Goal: Contribute content

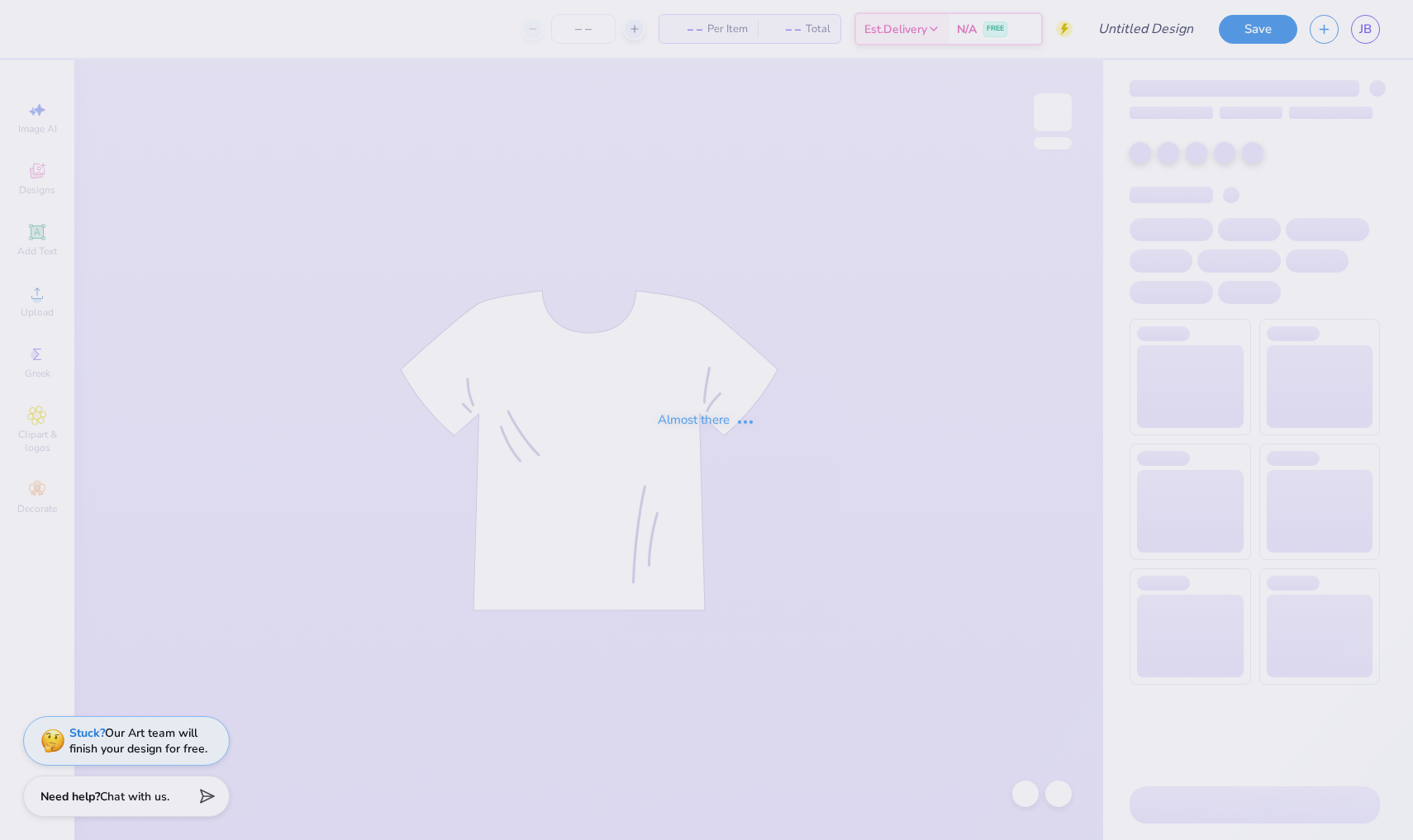
type input "Back of Tailgate Shirt"
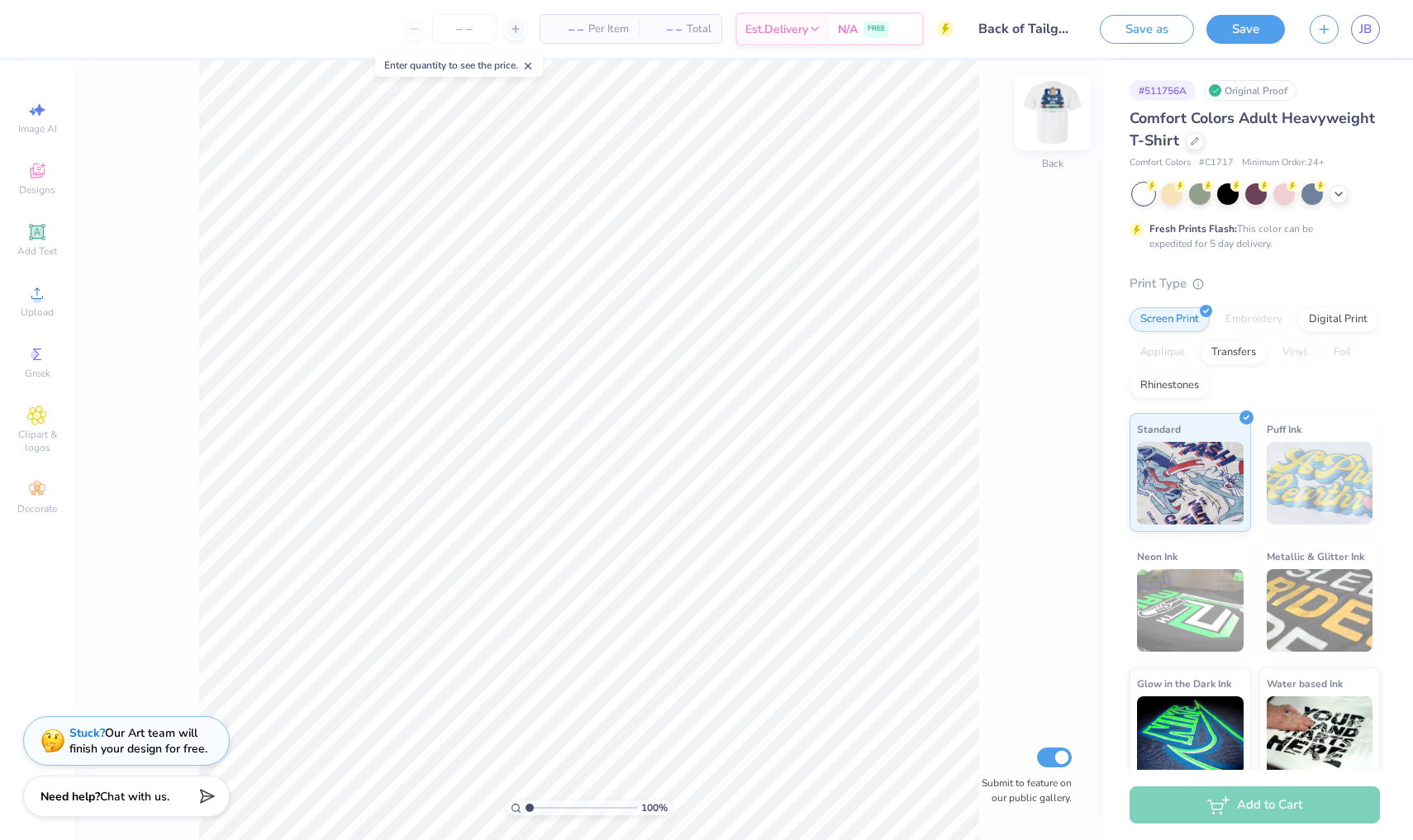
click at [1061, 111] on img at bounding box center [1052, 112] width 66 height 66
click at [138, 27] on div at bounding box center [131, 28] width 19 height 19
click at [174, 71] on div at bounding box center [178, 71] width 23 height 23
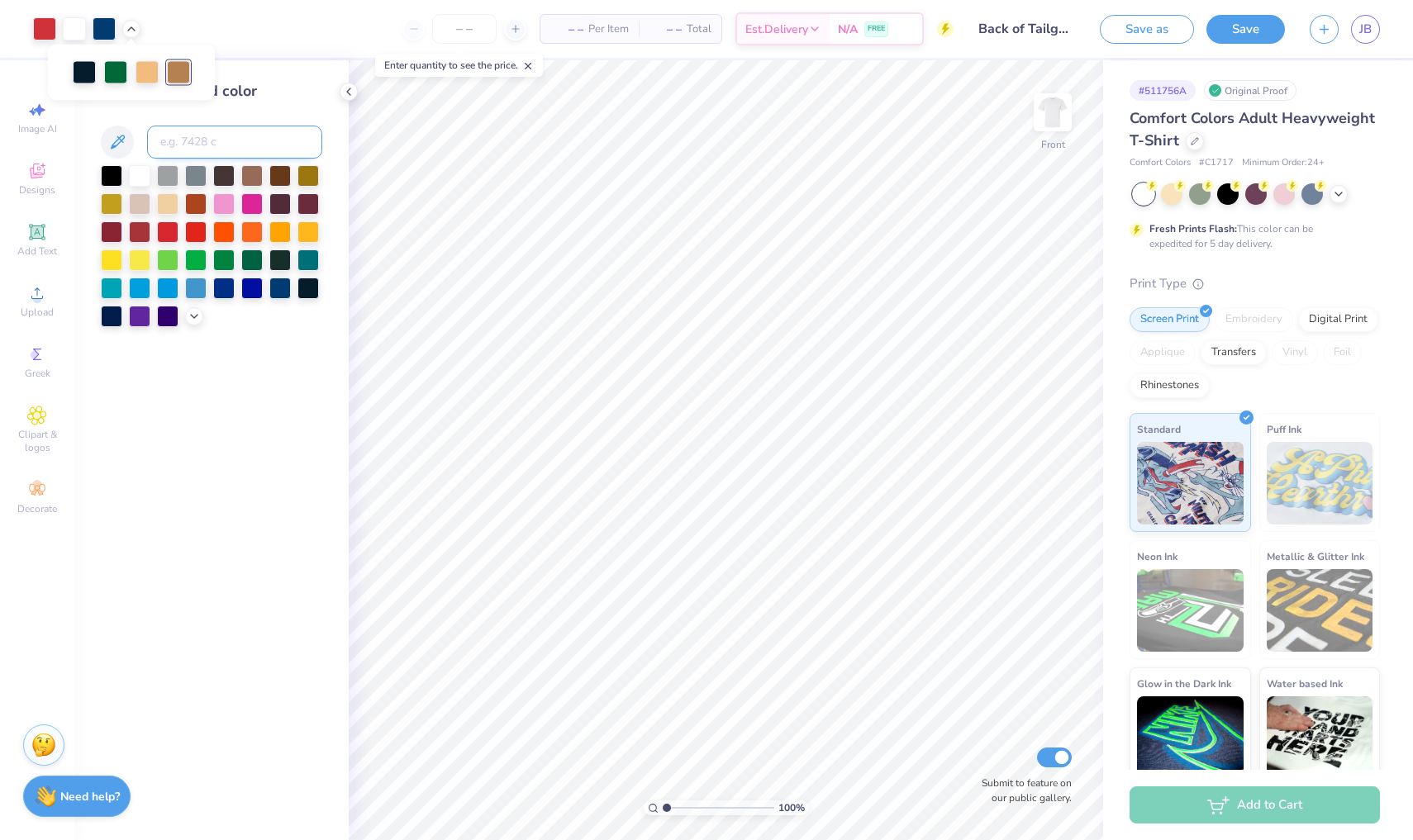
click at [221, 129] on input at bounding box center [235, 142] width 175 height 33
type input "156"
click at [304, 456] on div "Change selected color" at bounding box center [211, 451] width 275 height 780
click at [350, 88] on icon at bounding box center [349, 92] width 13 height 13
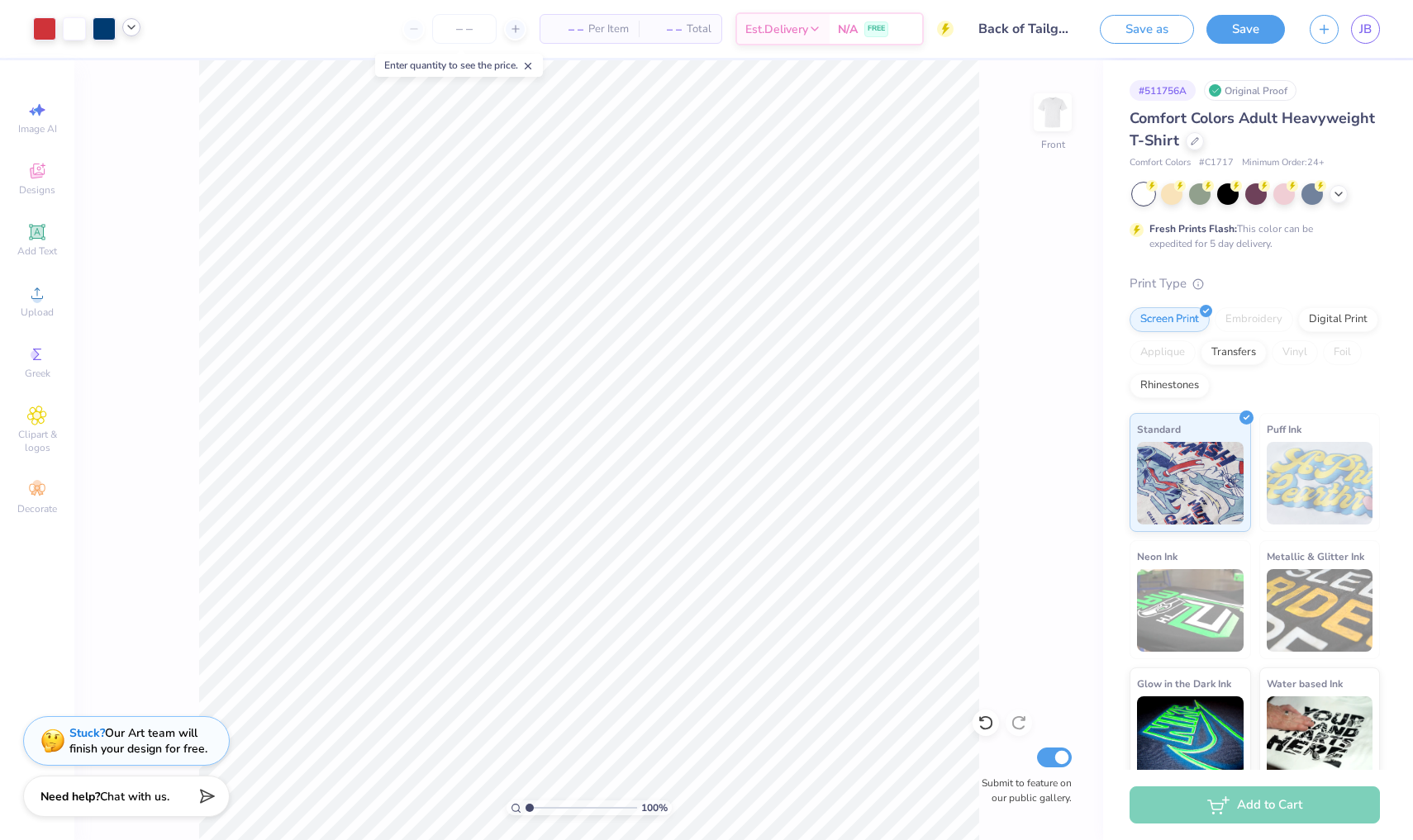
click at [131, 21] on div at bounding box center [131, 28] width 19 height 19
click at [190, 166] on div "100 % Front Submit to feature on our public gallery." at bounding box center [588, 451] width 1029 height 780
click at [1224, 31] on button "Save" at bounding box center [1245, 27] width 78 height 29
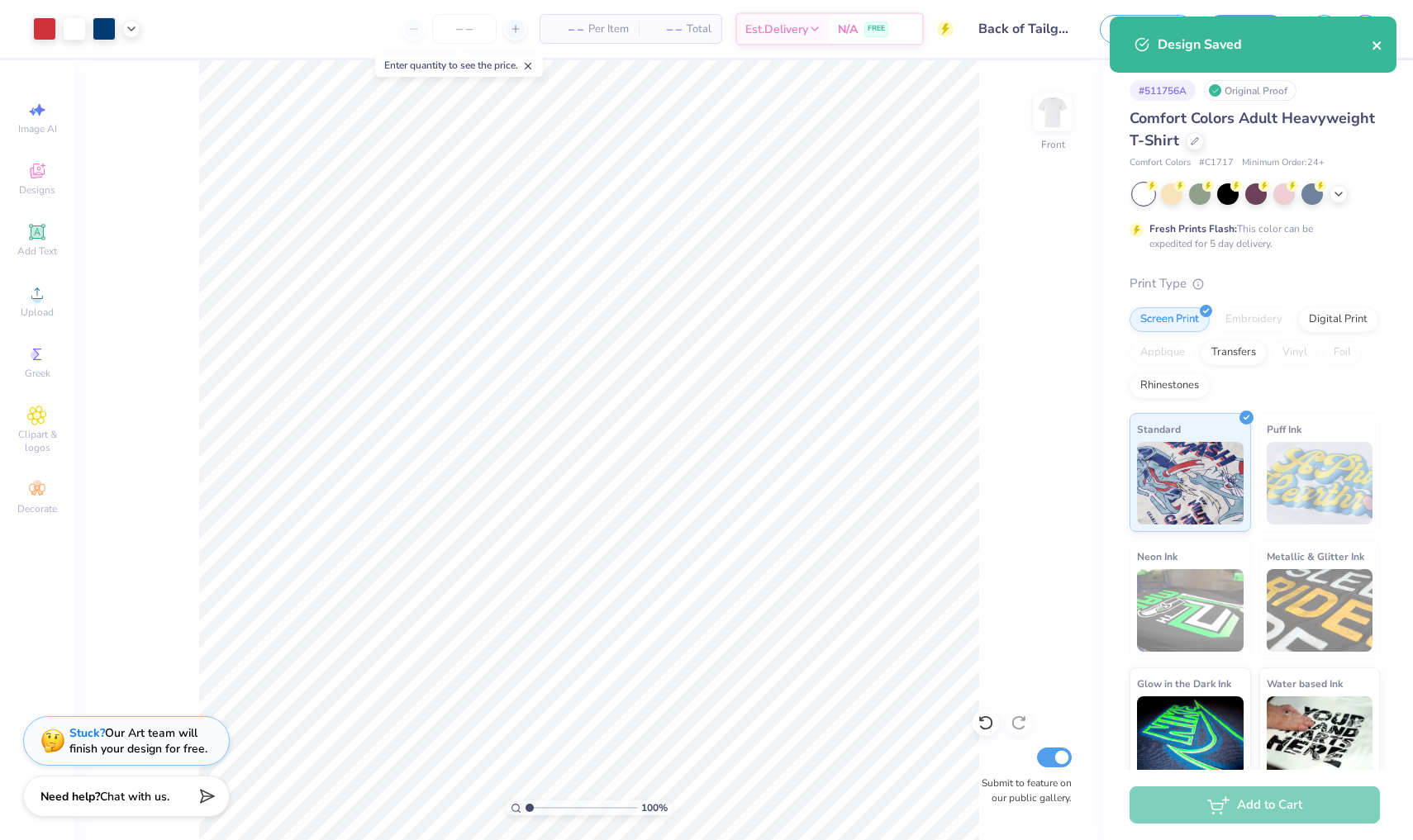
click at [1380, 40] on icon "close" at bounding box center [1378, 45] width 12 height 13
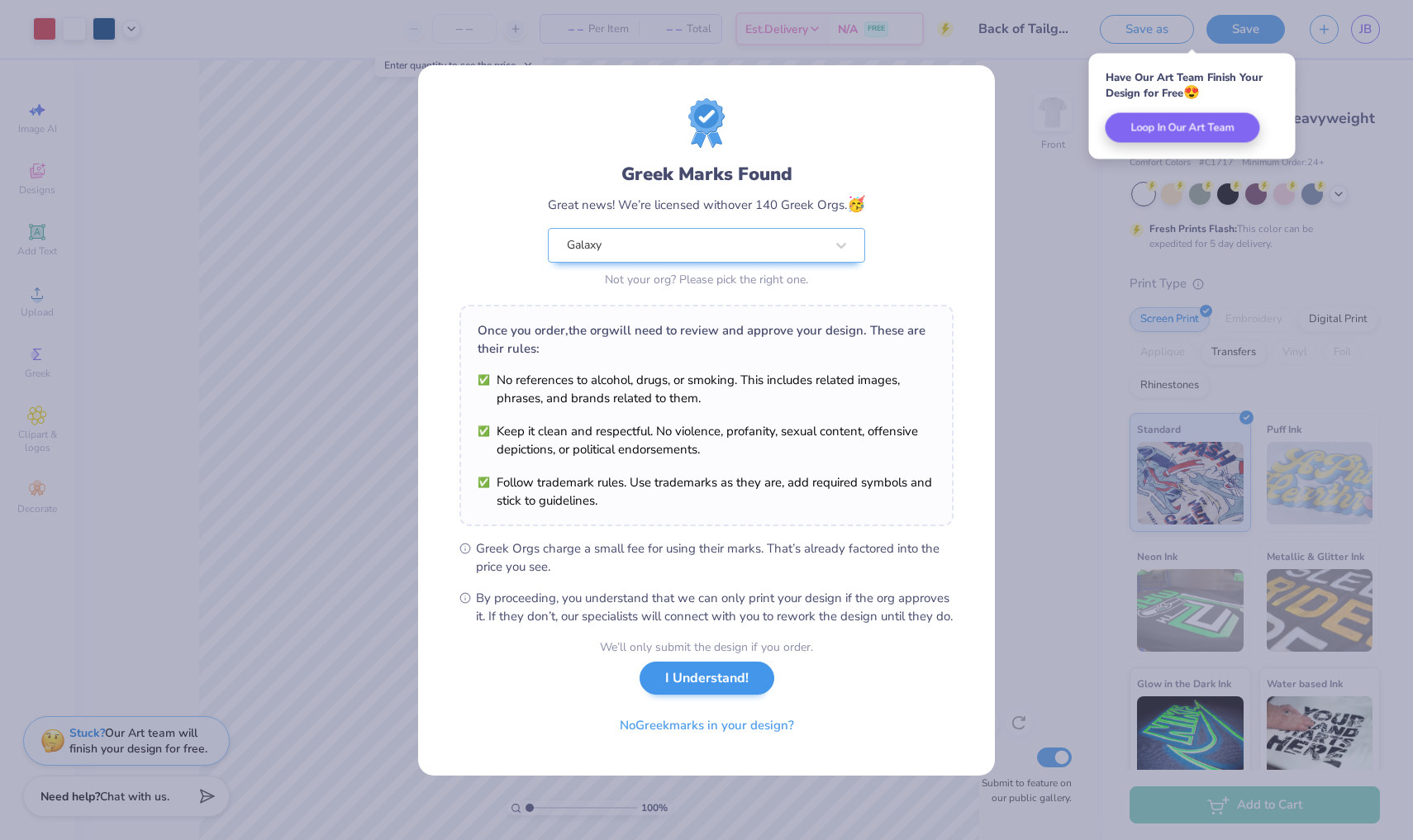
click at [709, 680] on button "I Understand!" at bounding box center [707, 678] width 135 height 34
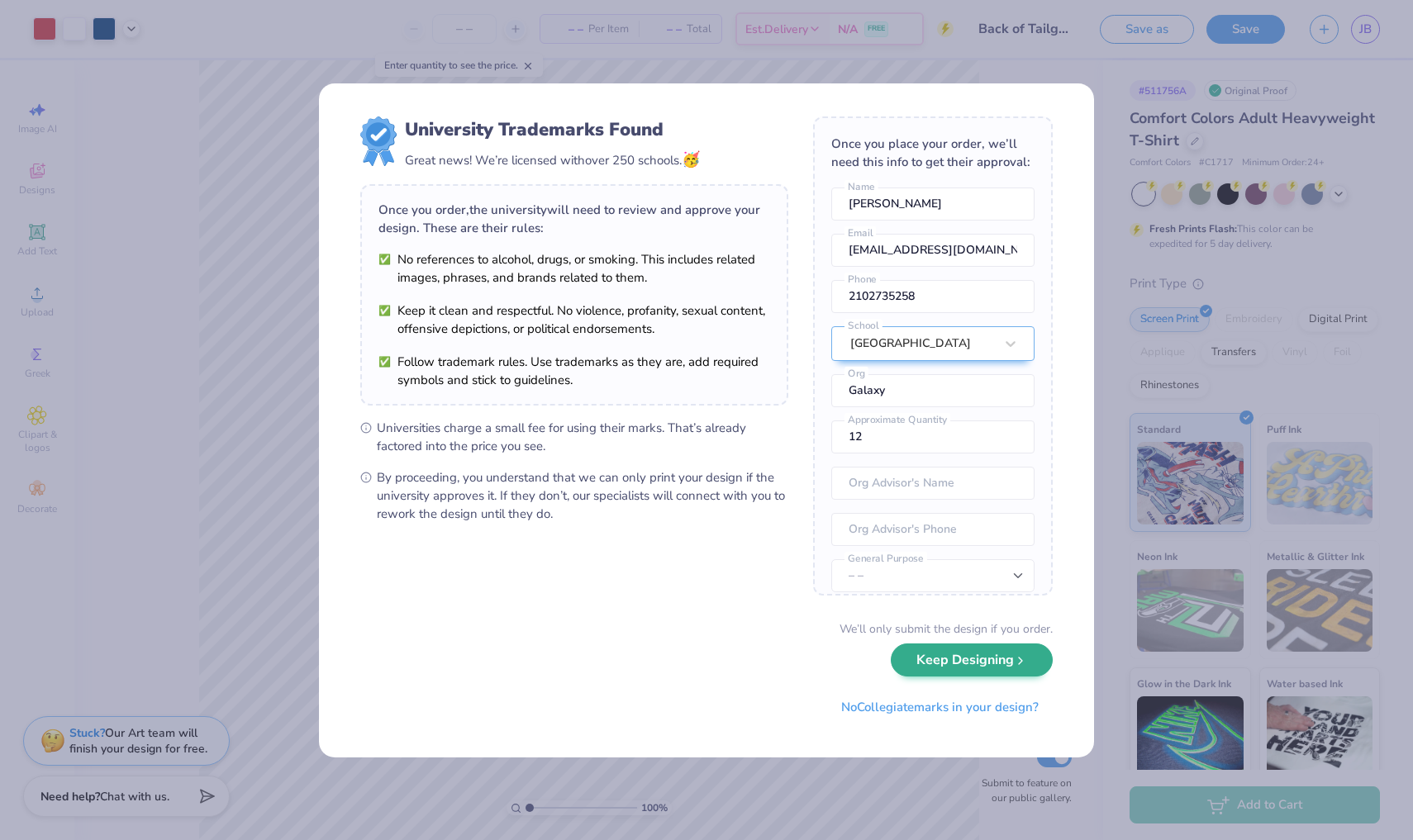
click at [967, 666] on button "Keep Designing" at bounding box center [971, 661] width 162 height 34
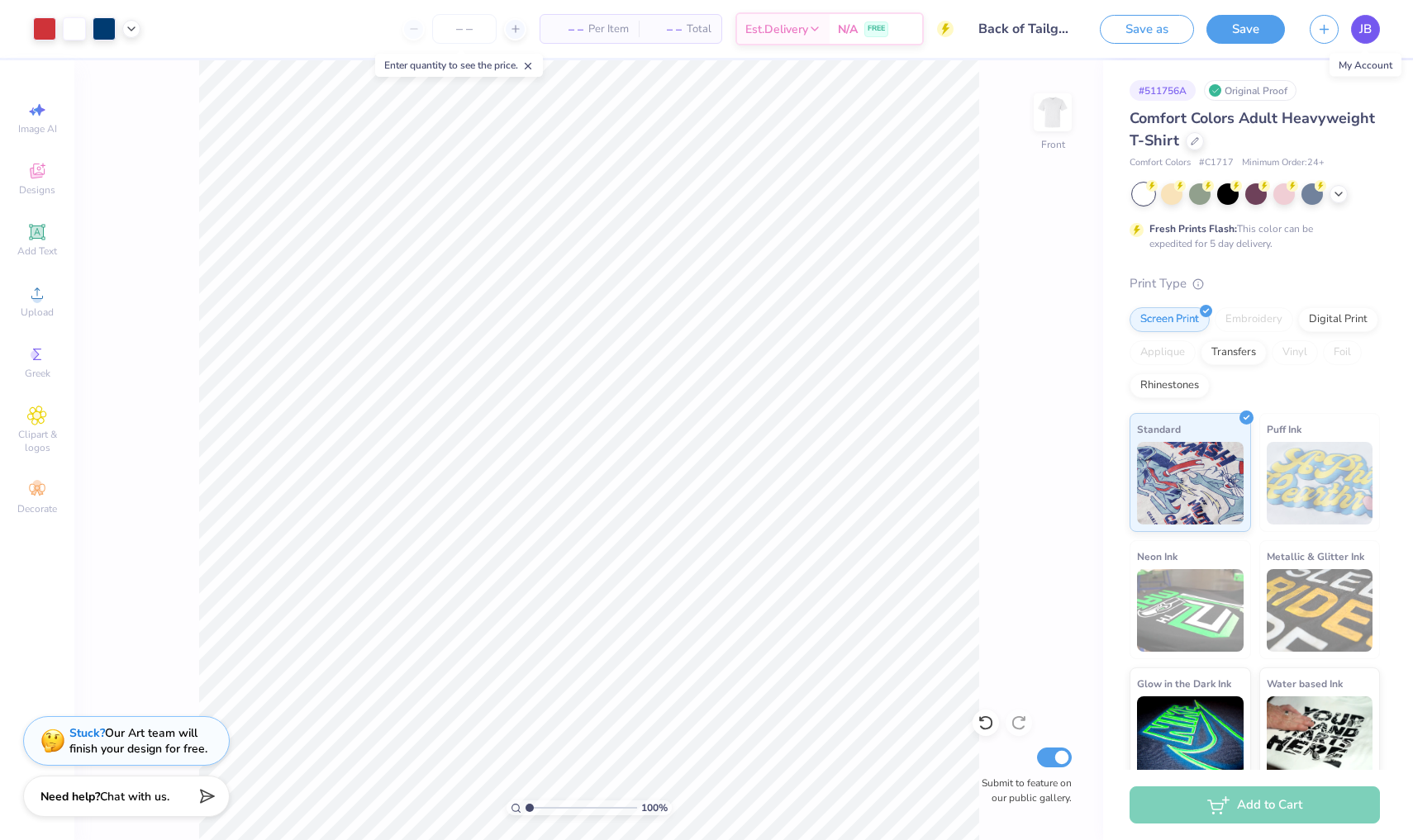
click at [1363, 20] on span "JB" at bounding box center [1365, 29] width 13 height 19
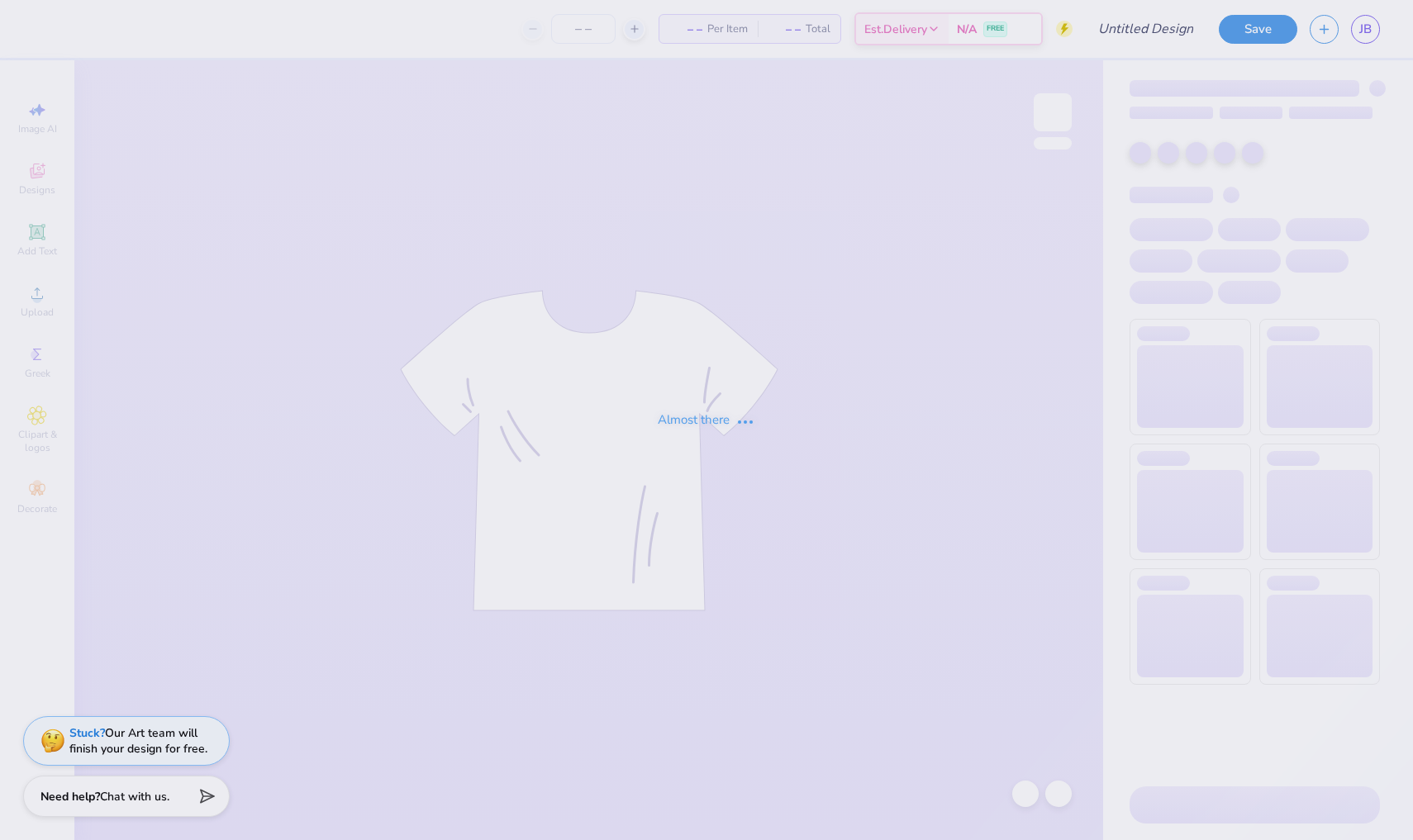
type input "Back of Tailgate Shirt"
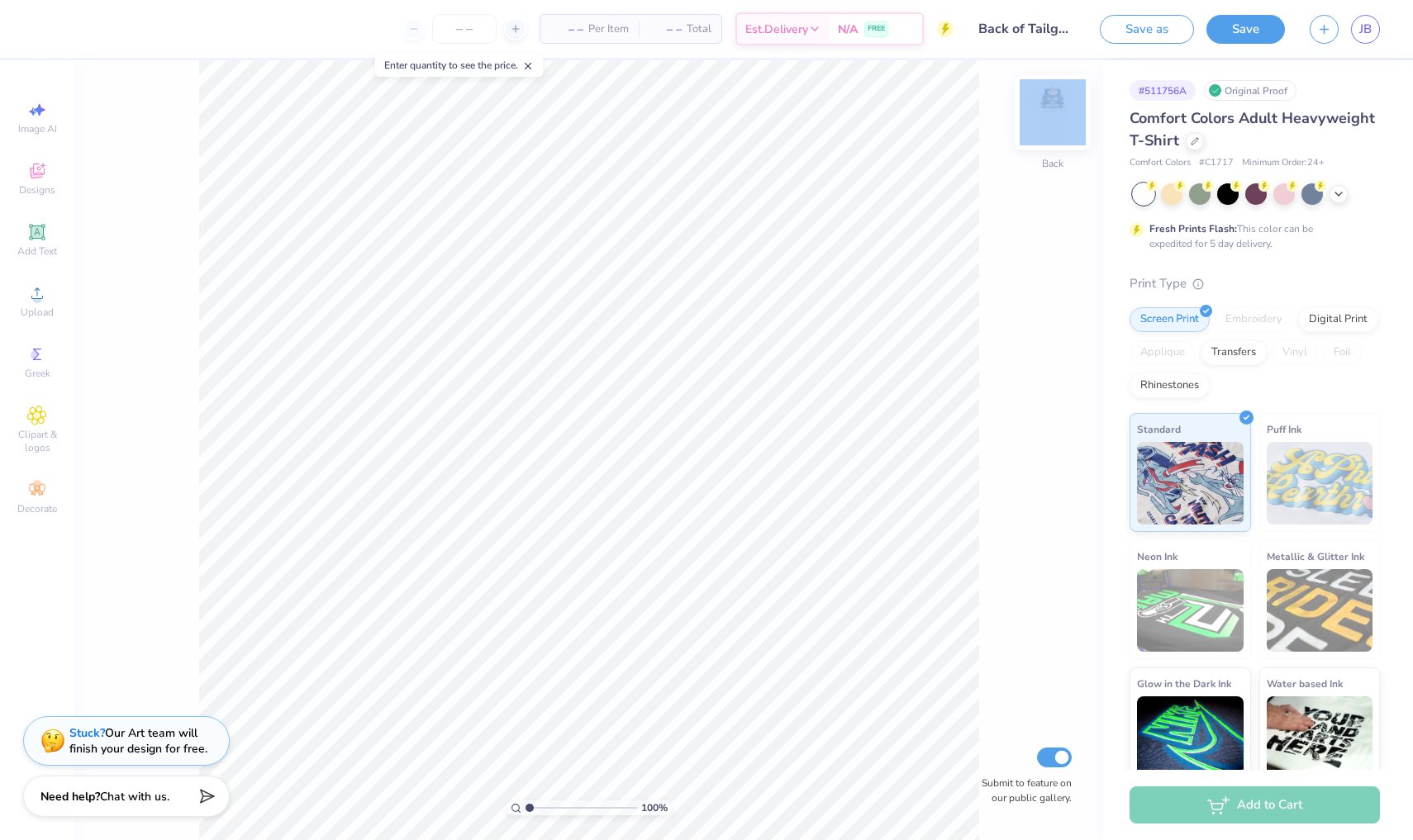
click at [1042, 135] on div "Back" at bounding box center [1052, 123] width 38 height 59
click at [137, 34] on icon at bounding box center [131, 28] width 13 height 13
click at [194, 195] on div "100 % Front Submit to feature on our public gallery." at bounding box center [588, 451] width 1029 height 780
click at [1225, 18] on button "Save" at bounding box center [1245, 27] width 78 height 29
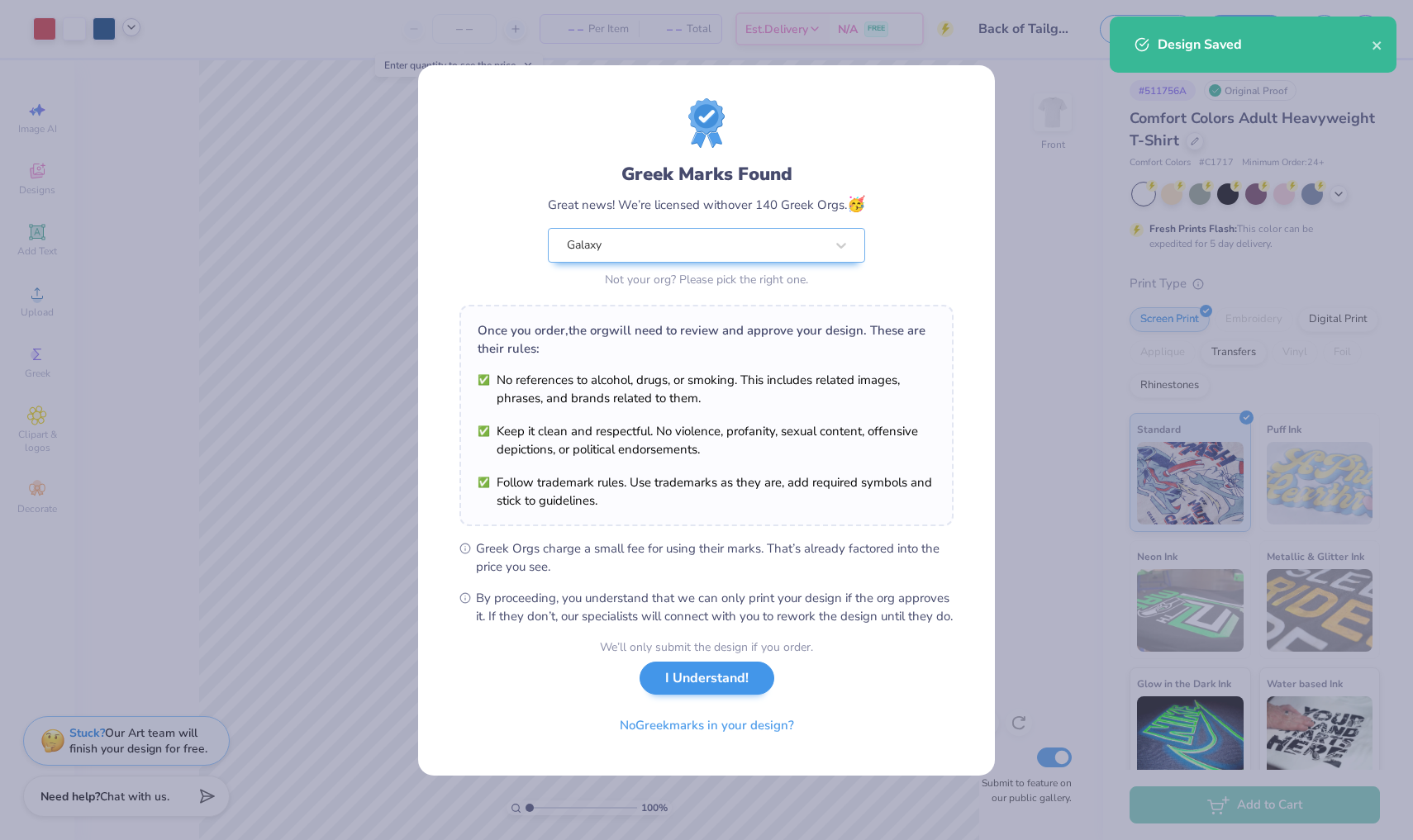
click at [704, 689] on button "I Understand!" at bounding box center [707, 678] width 135 height 34
